Goal: Transaction & Acquisition: Purchase product/service

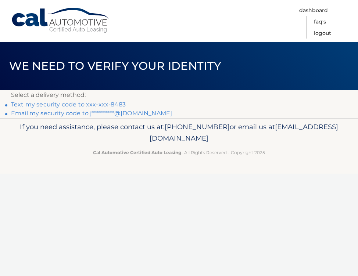
click at [98, 102] on link "Text my security code to xxx-xxx-8483" at bounding box center [68, 104] width 115 height 7
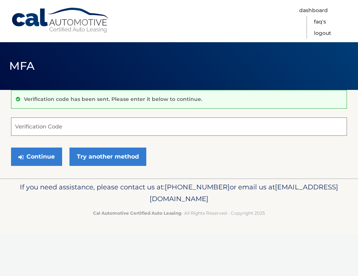
click at [84, 124] on input "Verification Code" at bounding box center [179, 126] width 336 height 18
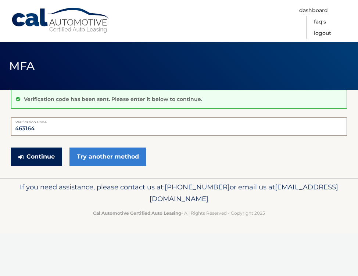
type input "463164"
click at [33, 153] on button "Continue" at bounding box center [36, 157] width 51 height 18
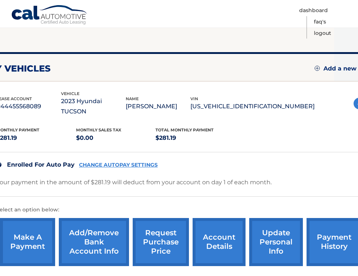
scroll to position [71, 6]
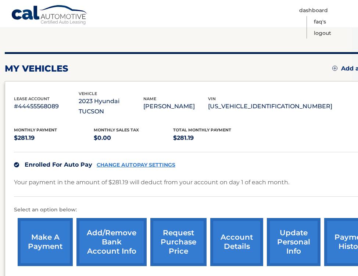
click at [51, 227] on link "make a payment" at bounding box center [45, 242] width 55 height 48
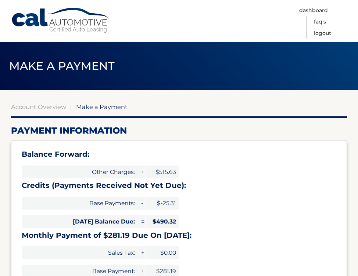
select select "MzI0MzRlMTItM2NhZS00YTRhLWEzZjYtNDIzYjMxNWQwOWE0"
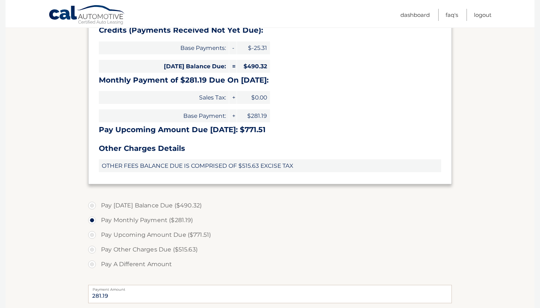
scroll to position [164, 0]
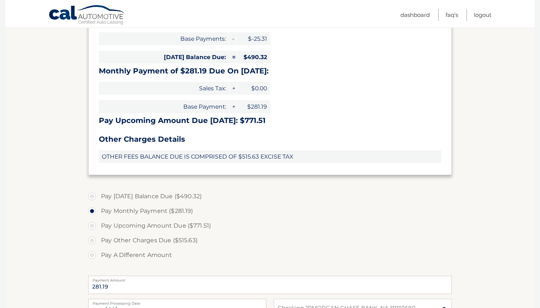
click at [189, 193] on label "Pay [DATE] Balance Due ($490.32)" at bounding box center [269, 196] width 363 height 15
click at [98, 193] on input "Pay [DATE] Balance Due ($490.32)" at bounding box center [94, 195] width 7 height 12
radio input "true"
type input "490.32"
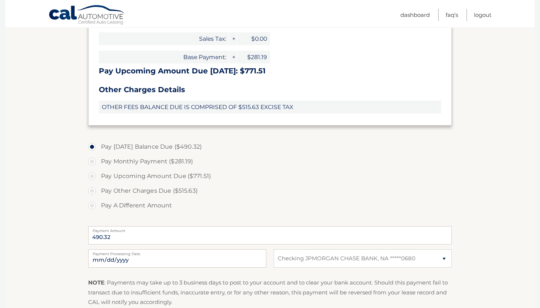
scroll to position [213, 0]
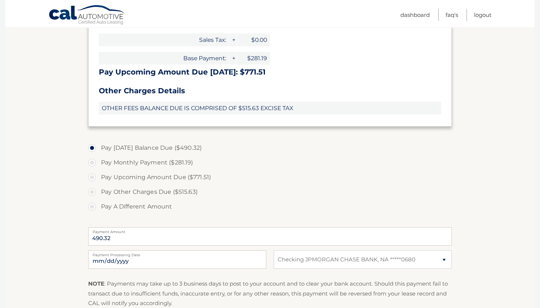
click at [189, 191] on label "Pay Other Charges Due ($515.63)" at bounding box center [269, 192] width 363 height 15
click at [98, 191] on input "Pay Other Charges Due ($515.63)" at bounding box center [94, 191] width 7 height 12
radio input "true"
type input "515.63"
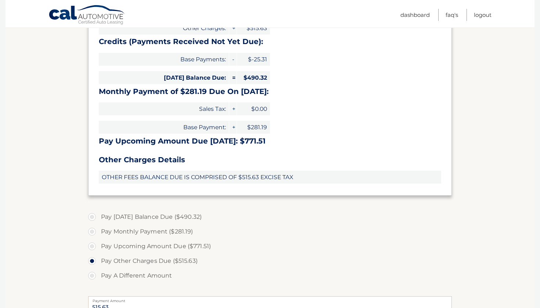
scroll to position [145, 0]
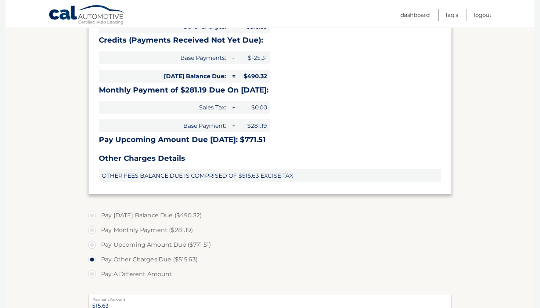
click at [153, 213] on label "Pay Today's Balance Due ($490.32)" at bounding box center [269, 215] width 363 height 15
click at [98, 213] on input "Pay Today's Balance Due ($490.32)" at bounding box center [94, 214] width 7 height 12
radio input "true"
type input "490.32"
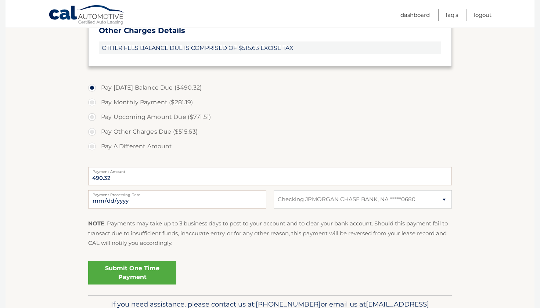
scroll to position [285, 0]
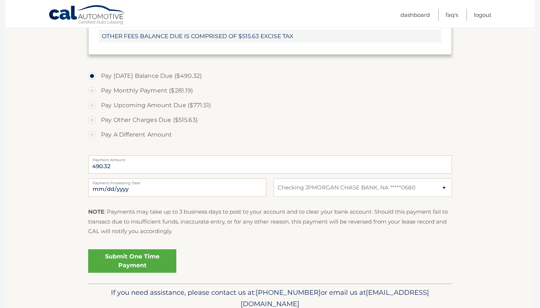
click at [157, 257] on link "Submit One Time Payment" at bounding box center [132, 260] width 88 height 23
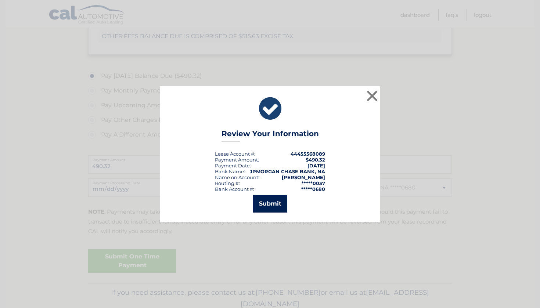
click at [270, 206] on button "Submit" at bounding box center [270, 204] width 34 height 18
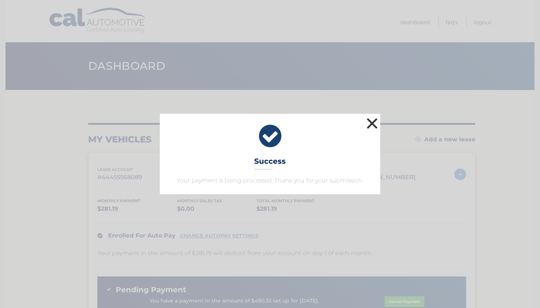
click at [373, 123] on button "×" at bounding box center [372, 123] width 15 height 15
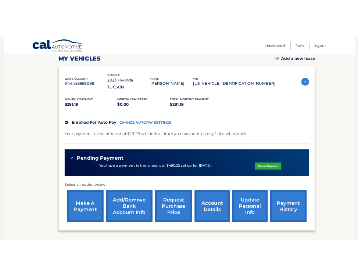
scroll to position [104, 0]
